Goal: Transaction & Acquisition: Subscribe to service/newsletter

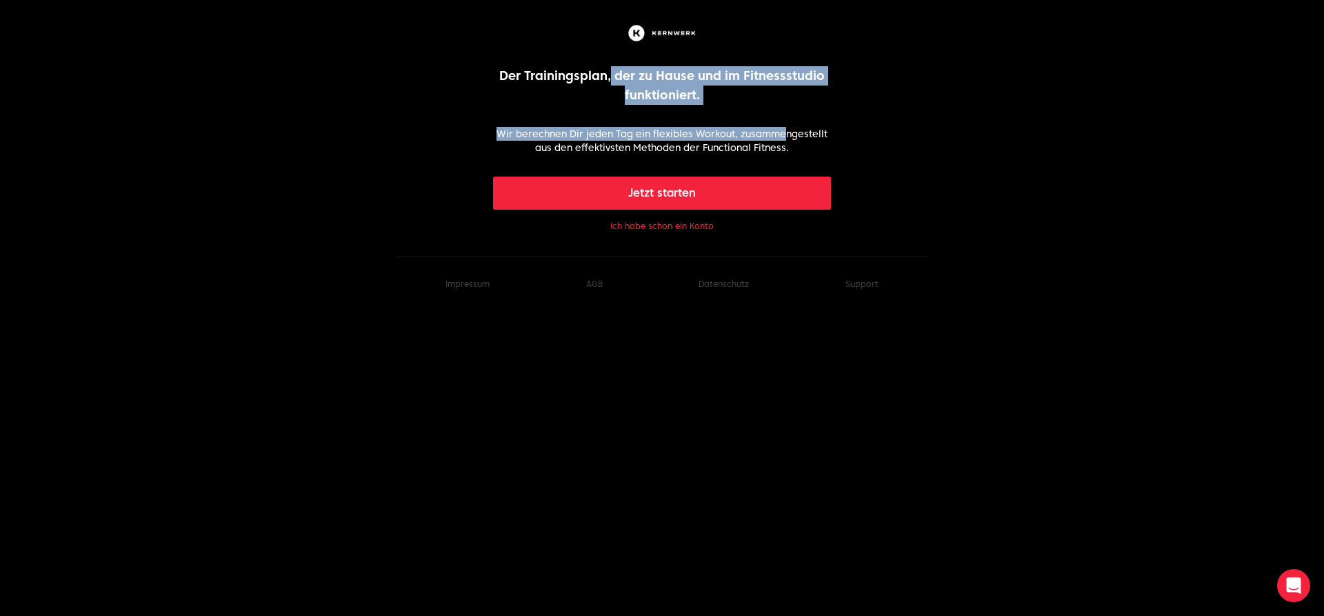
drag, startPoint x: 610, startPoint y: 75, endPoint x: 784, endPoint y: 133, distance: 183.2
click at [784, 133] on div "Der Trainingsplan, der zu Hause und im Fitnessstudio funktioniert. Wir berechne…" at bounding box center [662, 128] width 339 height 212
click at [668, 224] on button "Ich habe schon ein Konto" at bounding box center [661, 226] width 103 height 11
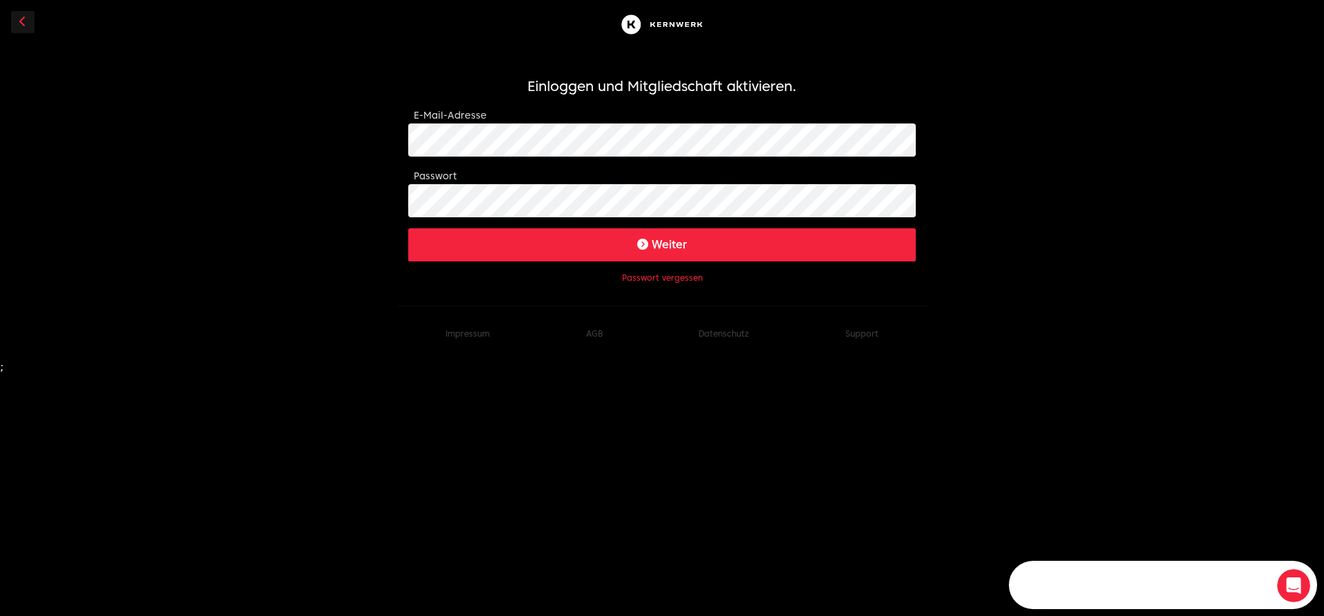
click at [669, 250] on button "Weiter" at bounding box center [662, 244] width 508 height 33
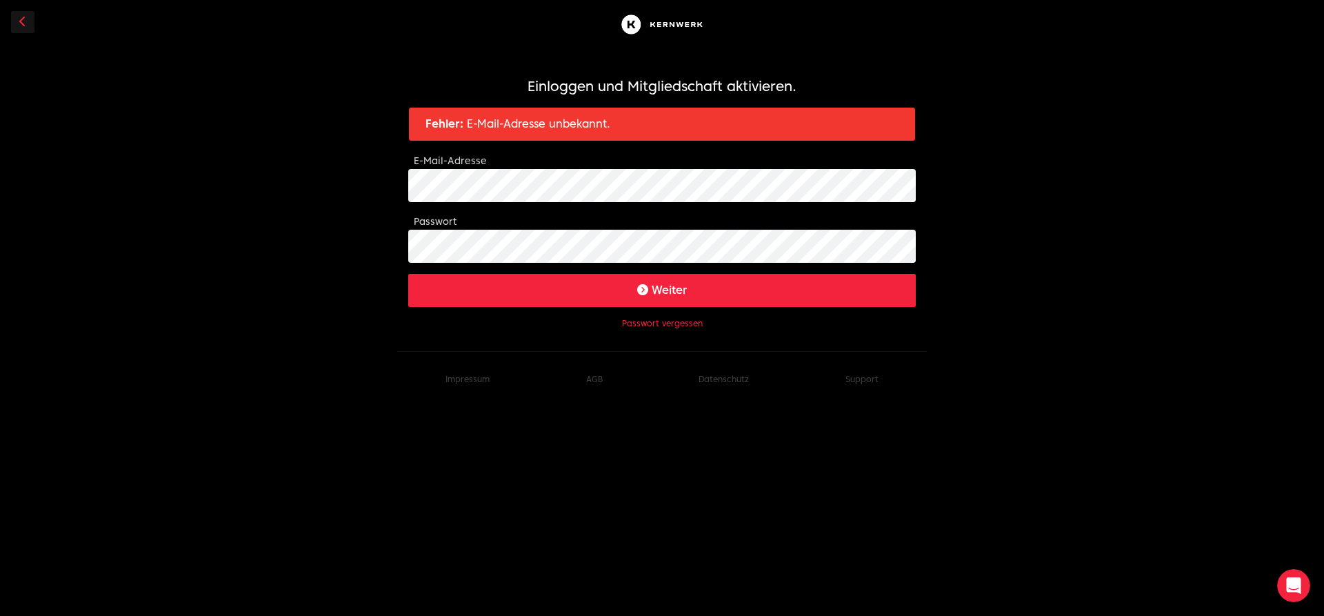
click at [671, 294] on button "Weiter" at bounding box center [662, 290] width 508 height 33
click button "Weiter" at bounding box center [662, 290] width 508 height 33
click at [646, 319] on button "Passwort vergessen" at bounding box center [662, 323] width 81 height 11
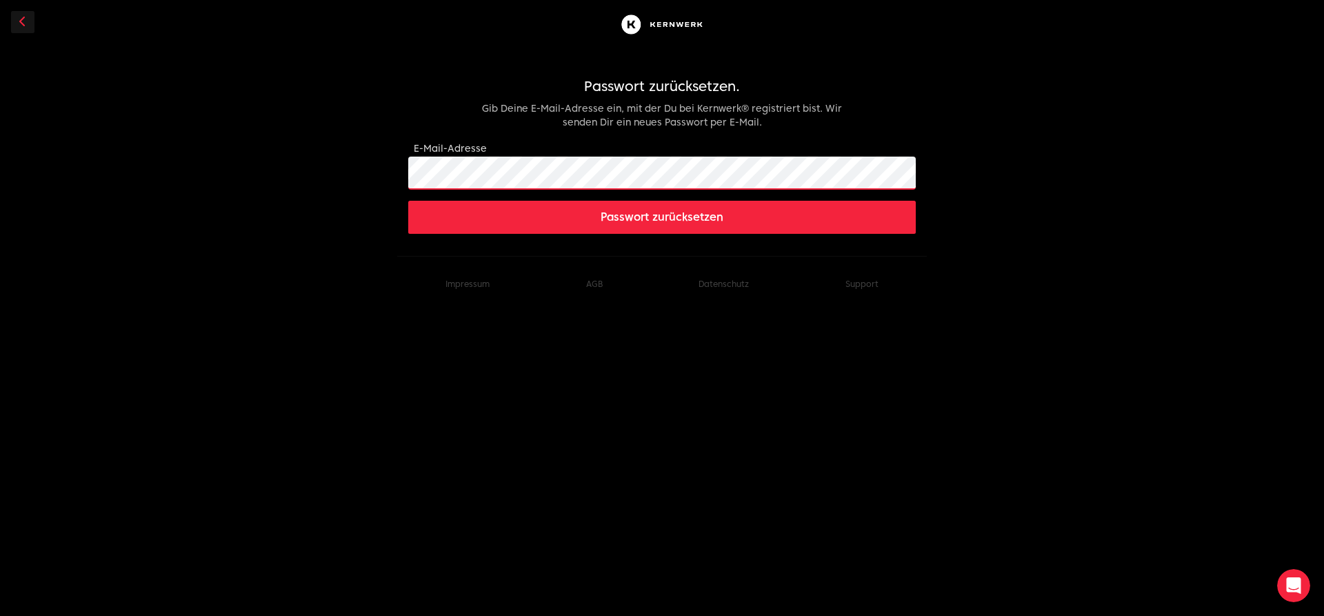
click button "Passwort zurücksetzen" at bounding box center [662, 217] width 508 height 33
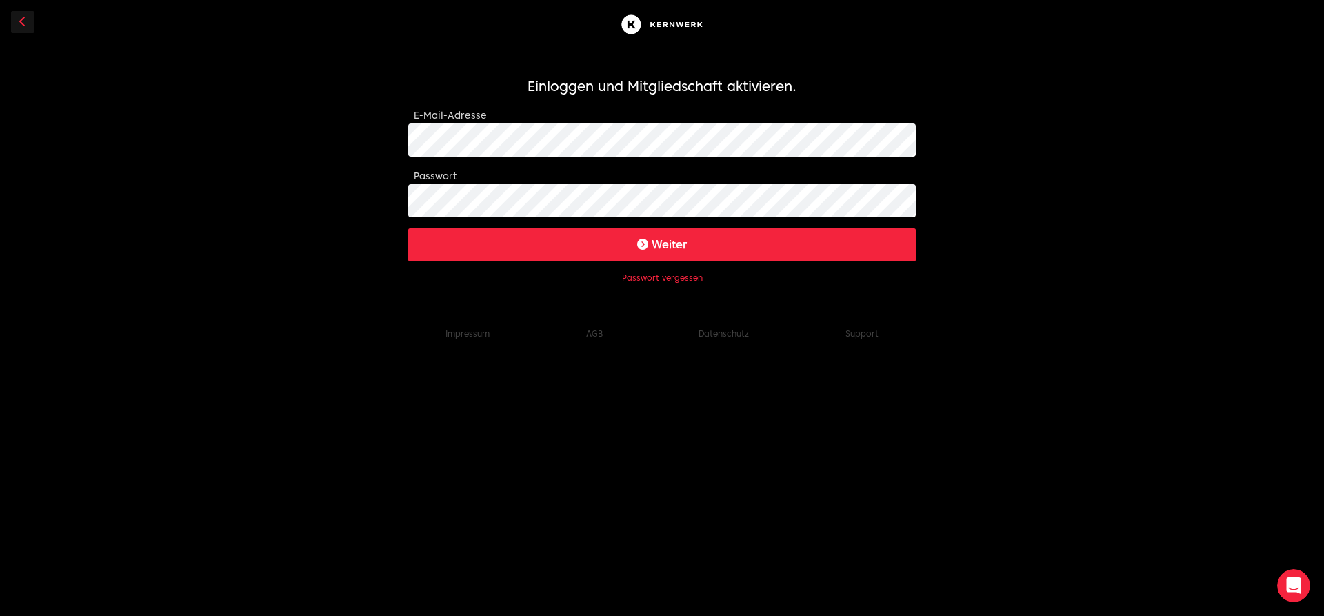
click at [614, 246] on button "Weiter" at bounding box center [662, 244] width 508 height 33
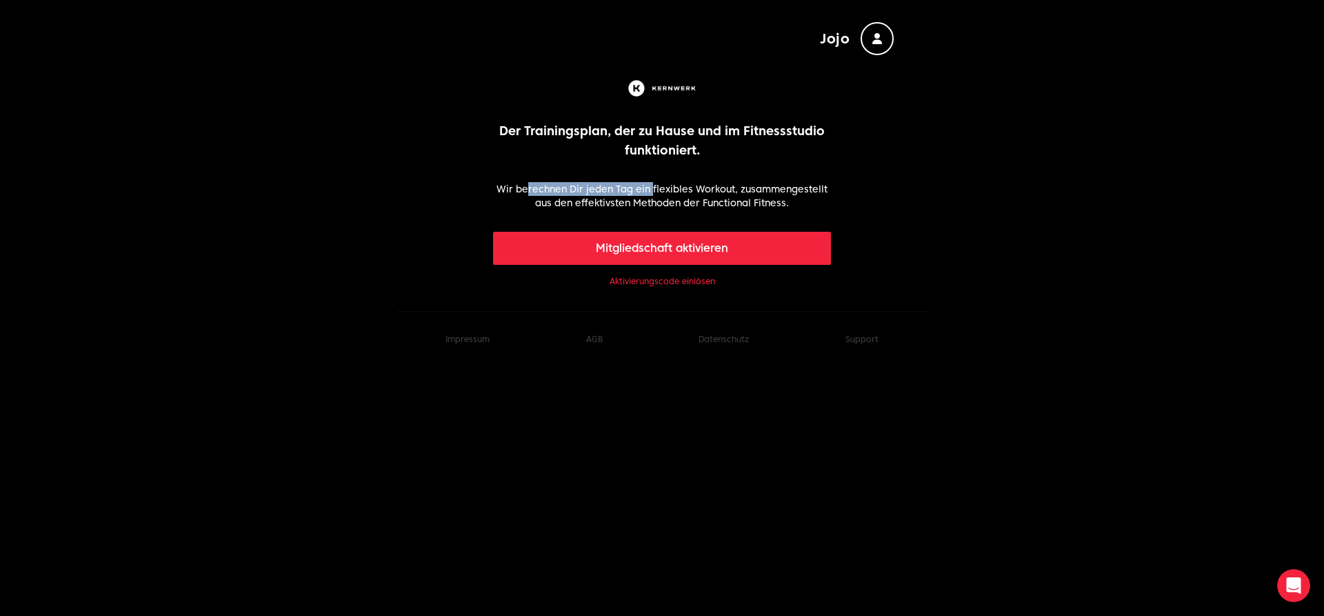
drag, startPoint x: 531, startPoint y: 185, endPoint x: 652, endPoint y: 179, distance: 120.8
click at [652, 179] on div "Der Trainingsplan, der zu Hause und im Fitnessstudio funktioniert. Wir berechne…" at bounding box center [662, 183] width 339 height 212
click at [674, 281] on link "Aktivierungscode einlösen" at bounding box center [663, 281] width 106 height 11
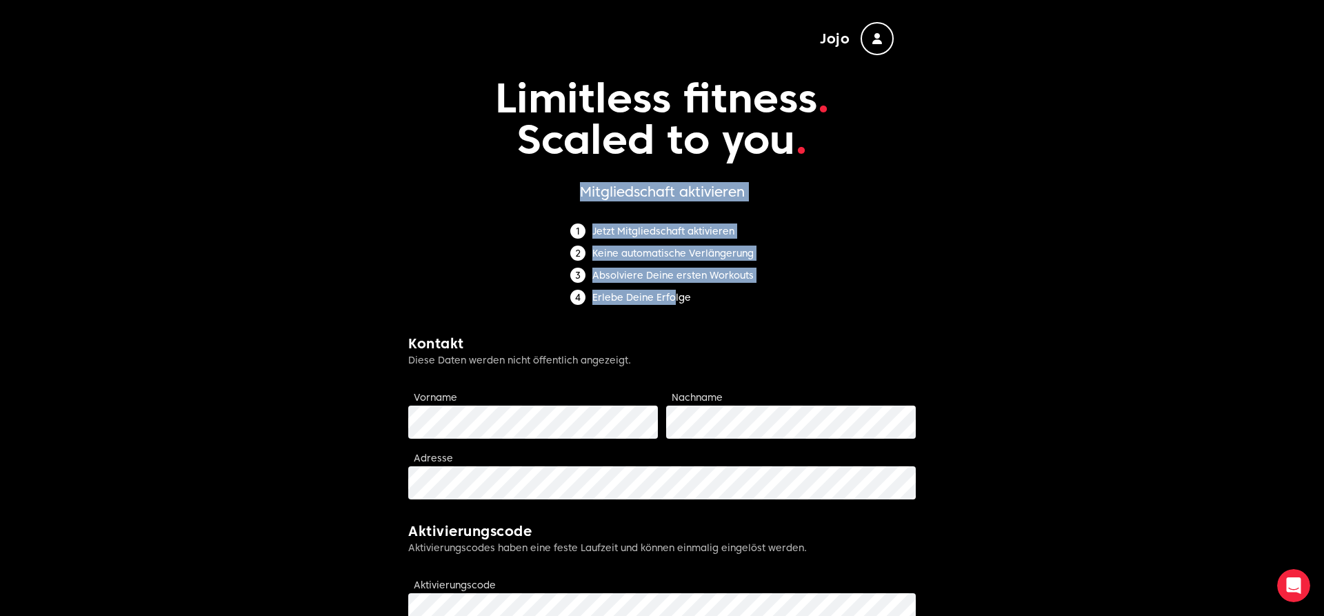
drag, startPoint x: 584, startPoint y: 189, endPoint x: 673, endPoint y: 294, distance: 137.5
click at [673, 294] on form "Limitless fitness . Scaled to you . Mitgliedschaft aktivieren Jetzt Mitgliedsch…" at bounding box center [662, 470] width 508 height 830
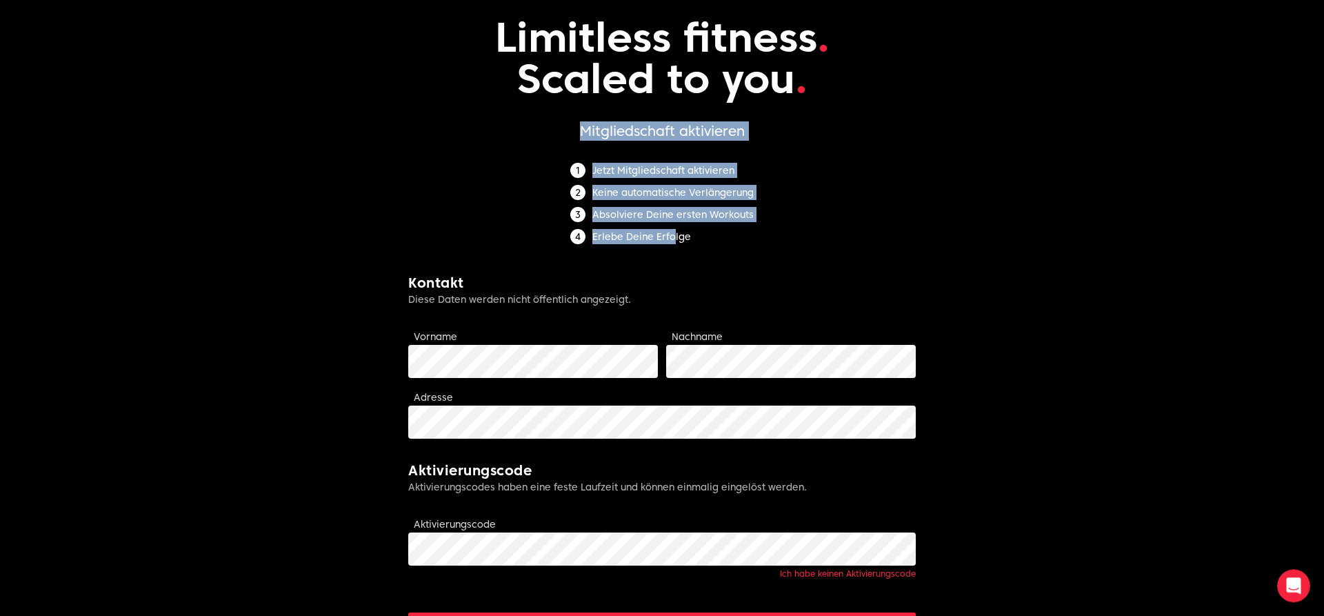
scroll to position [281, 0]
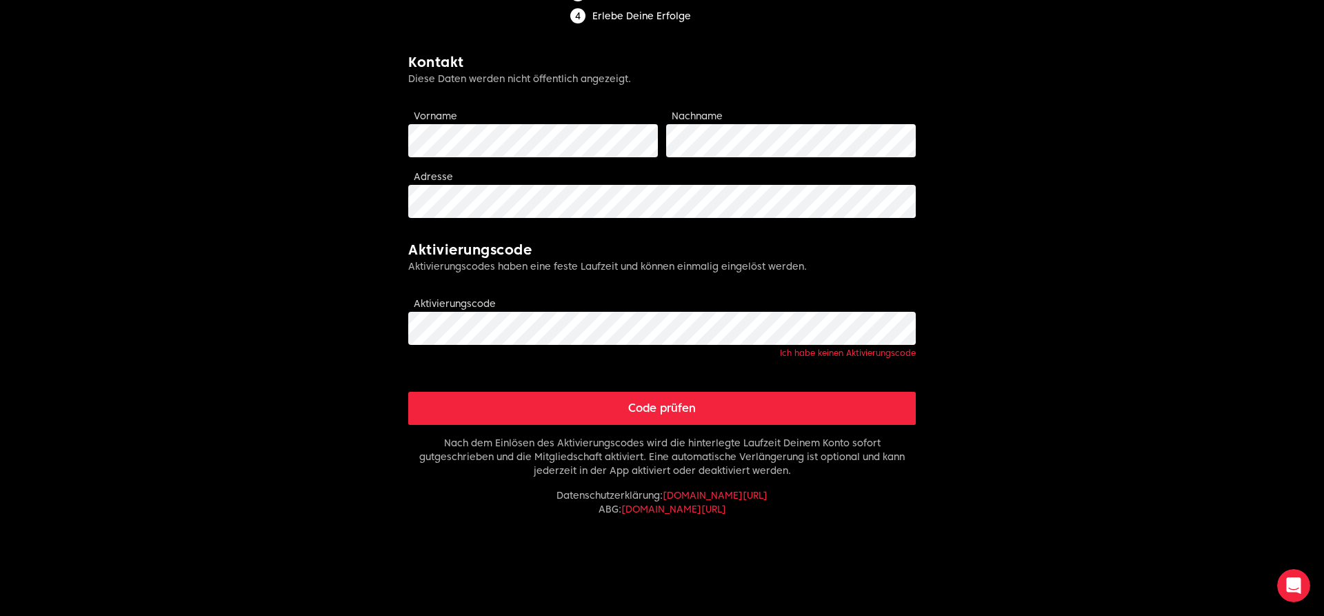
click at [690, 408] on button "Code prüfen" at bounding box center [662, 408] width 508 height 33
click at [654, 413] on button "Code prüfen" at bounding box center [662, 408] width 508 height 33
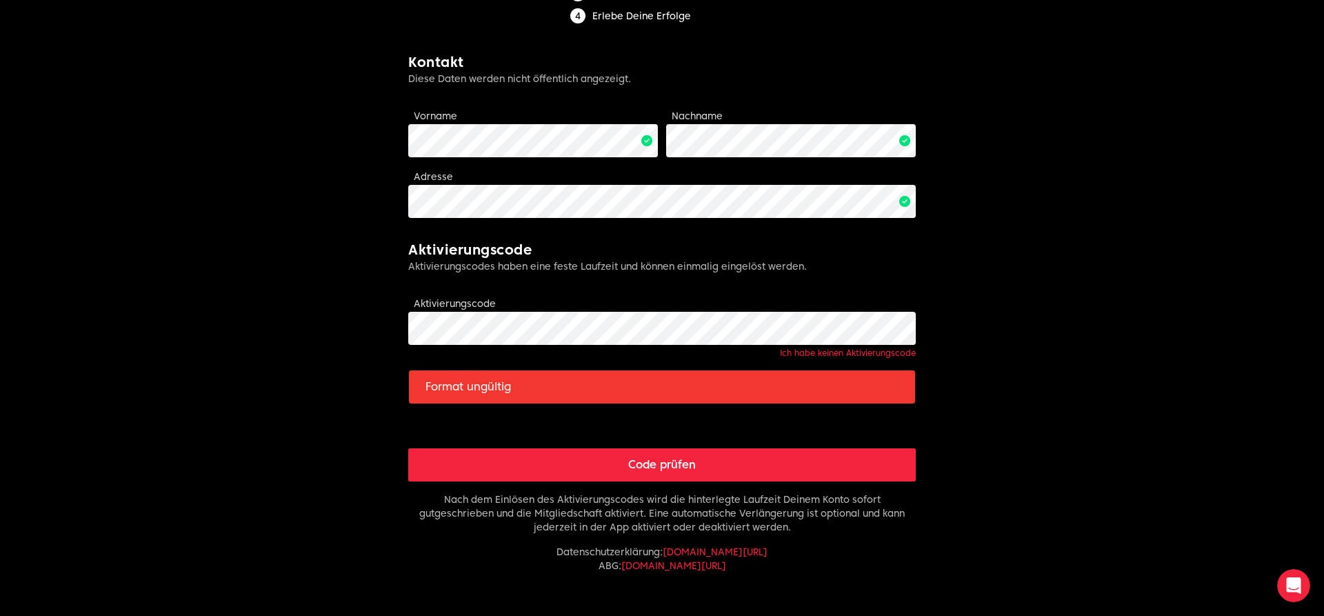
click at [852, 354] on link "Ich habe keinen Aktivierungscode" at bounding box center [848, 353] width 136 height 10
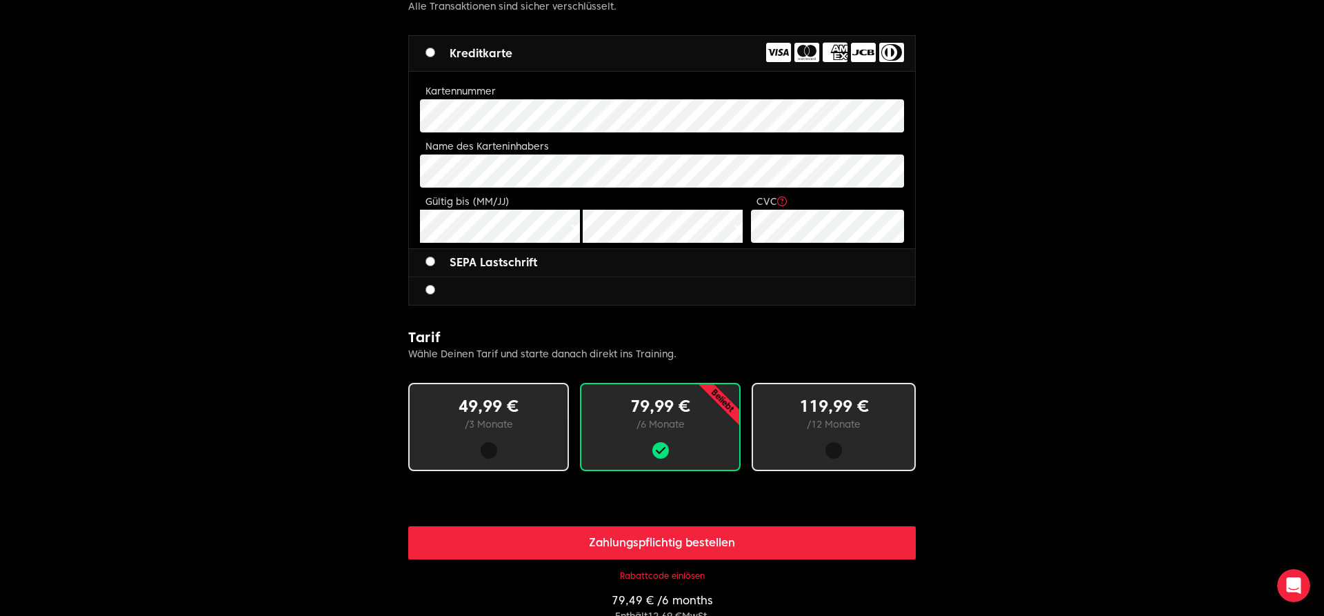
scroll to position [492, 0]
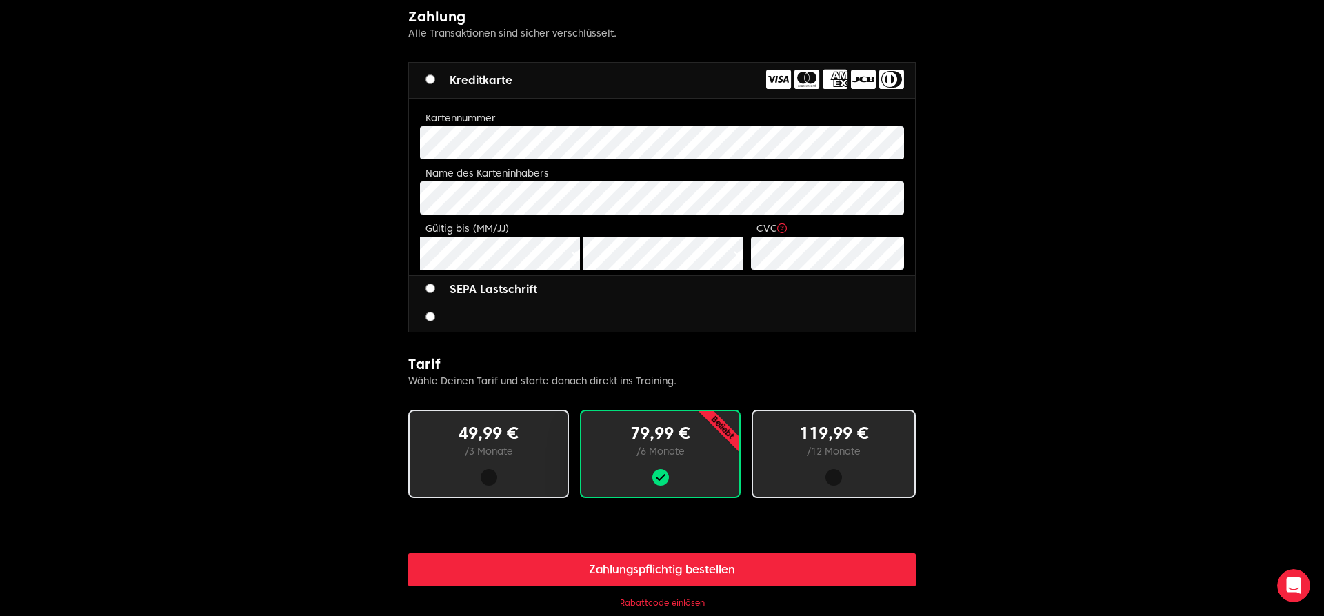
click at [657, 603] on button "Rabattcode einlösen" at bounding box center [662, 602] width 85 height 11
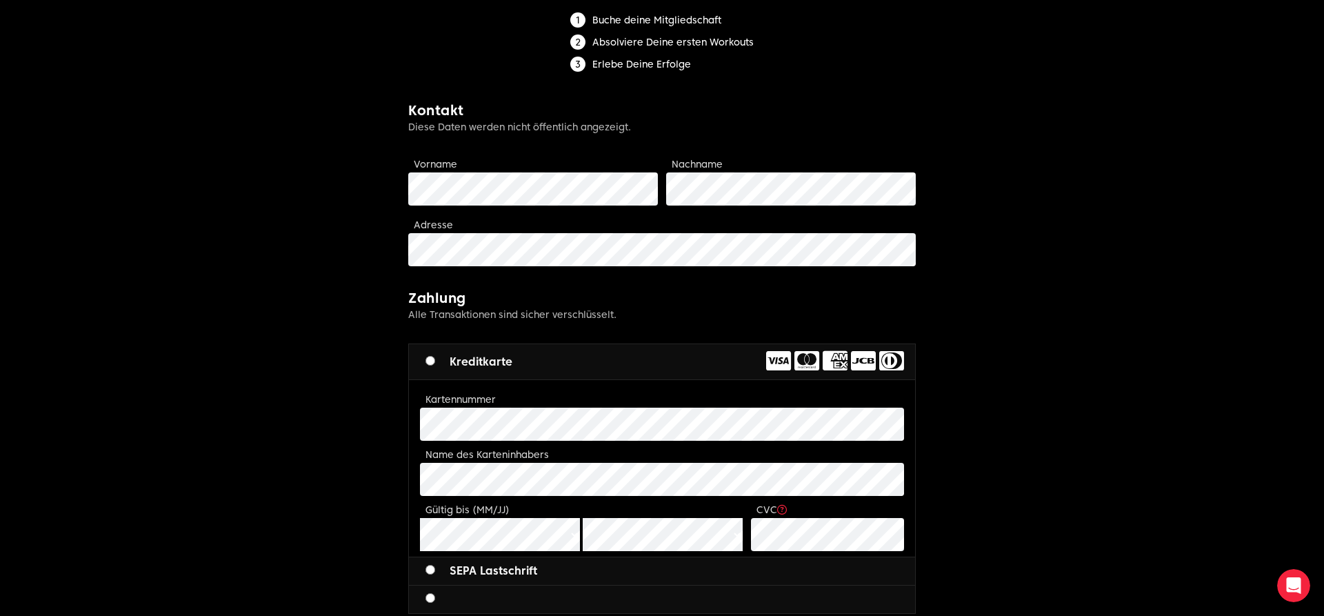
scroll to position [0, 0]
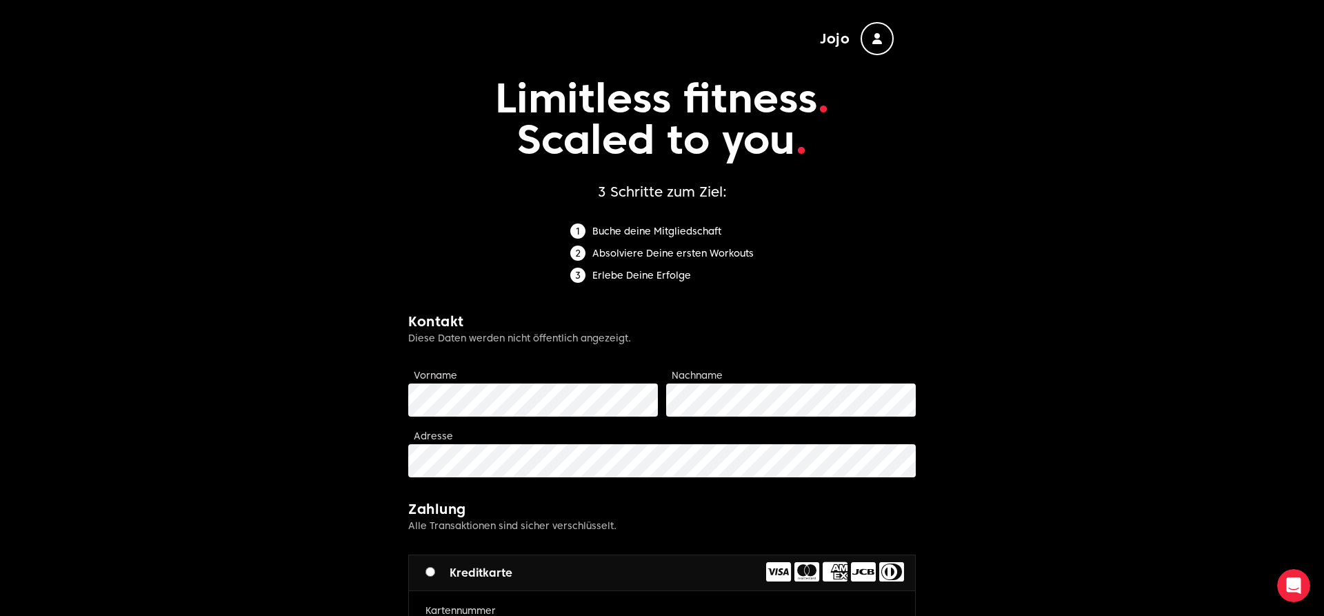
scroll to position [281, 0]
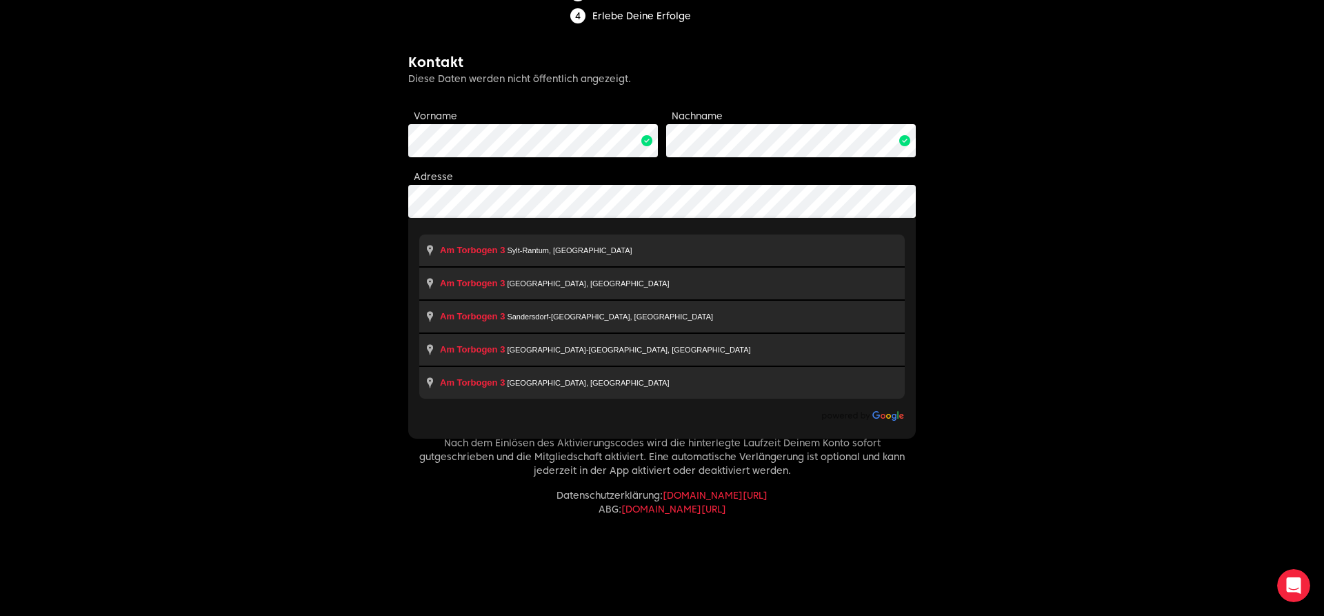
click at [339, 397] on body "Jojo Limitless fitness . Scaled to you . Mitgliedschaft aktivieren Jetzt Mitgli…" at bounding box center [662, 200] width 1324 height 963
